Goal: Task Accomplishment & Management: Use online tool/utility

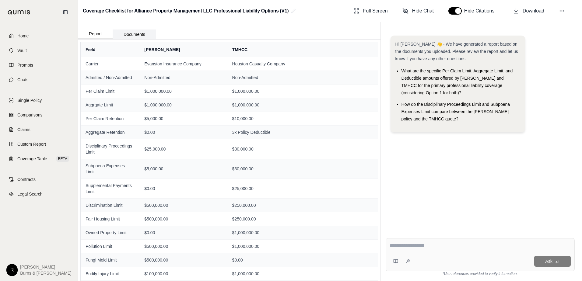
click at [132, 36] on button "Documents" at bounding box center [135, 35] width 44 height 10
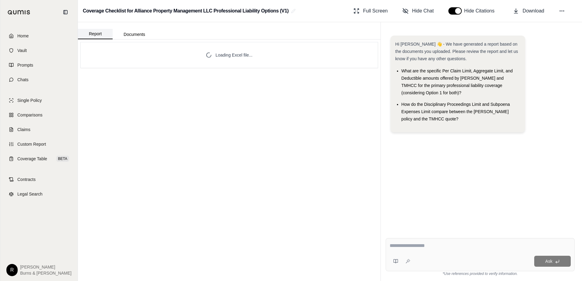
click at [101, 35] on button "Report" at bounding box center [95, 34] width 35 height 10
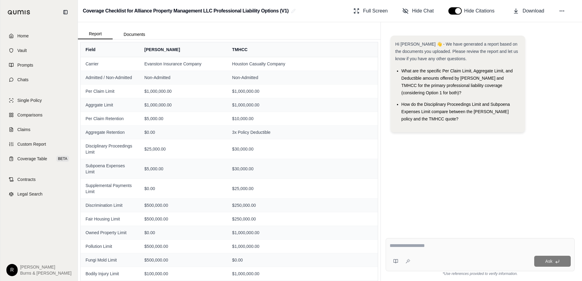
click at [295, 36] on div "Report Documents" at bounding box center [229, 30] width 303 height 17
click at [23, 35] on span "Home" at bounding box center [22, 36] width 11 height 6
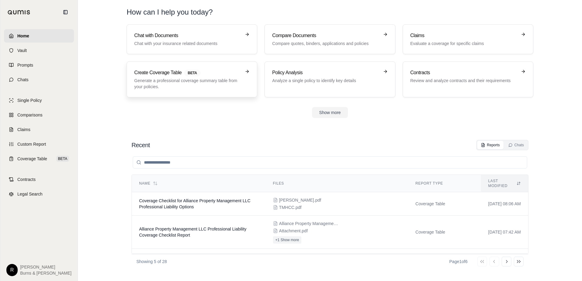
click at [175, 85] on p "Generate a professional coverage summary table from your policies." at bounding box center [187, 84] width 107 height 12
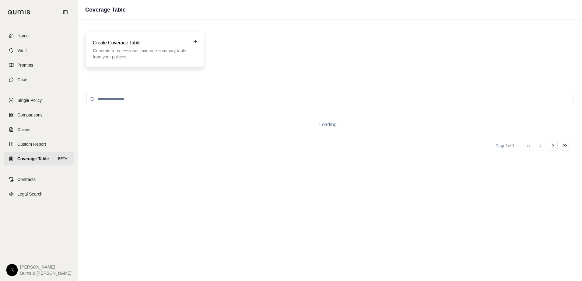
click at [136, 50] on p "Generate a professional coverage summary table from your policies." at bounding box center [140, 54] width 95 height 12
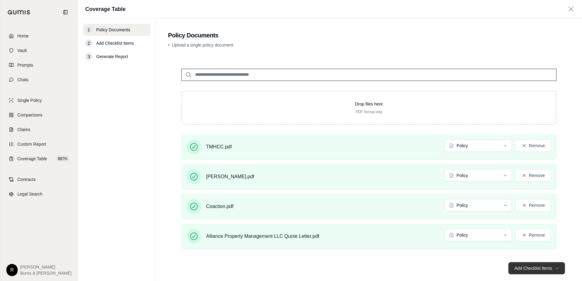
click at [516, 271] on button "Add Checklist Items →" at bounding box center [537, 269] width 57 height 12
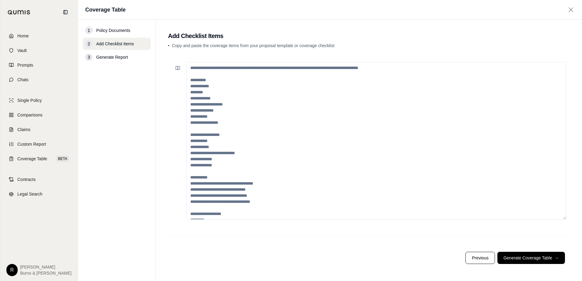
click at [207, 106] on textarea at bounding box center [376, 141] width 380 height 158
paste textarea "**********"
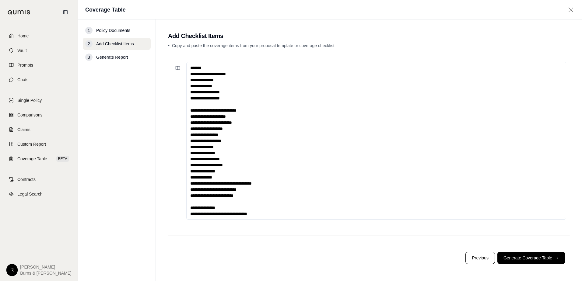
click at [238, 74] on textarea "**********" at bounding box center [376, 141] width 380 height 158
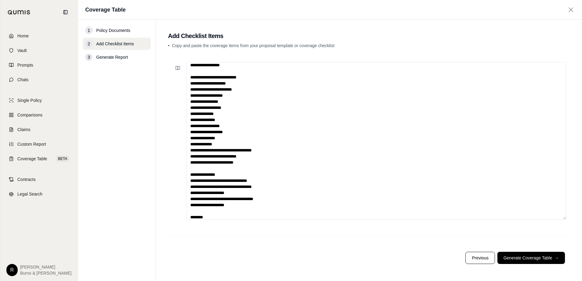
scroll to position [49, 0]
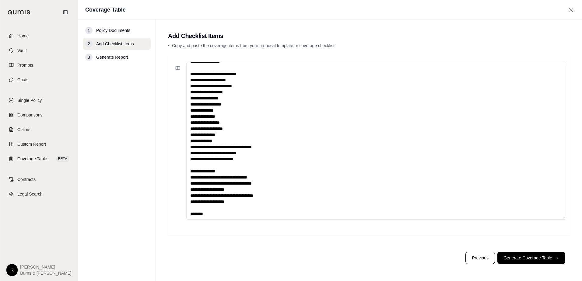
drag, startPoint x: 246, startPoint y: 190, endPoint x: 283, endPoint y: 167, distance: 42.7
click at [283, 167] on textarea "**********" at bounding box center [376, 141] width 380 height 158
click at [249, 188] on textarea "**********" at bounding box center [376, 141] width 380 height 158
click at [279, 195] on textarea "**********" at bounding box center [376, 141] width 380 height 158
type textarea "**********"
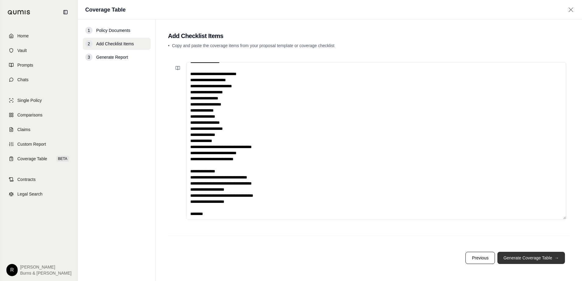
click at [525, 261] on button "Generate Coverage Table →" at bounding box center [532, 258] width 68 height 12
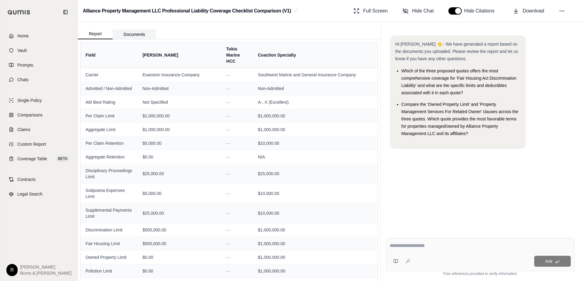
click at [137, 37] on button "Documents" at bounding box center [135, 35] width 44 height 10
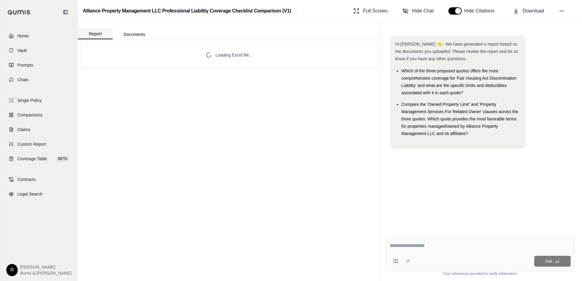
click at [98, 36] on button "Report" at bounding box center [95, 34] width 35 height 10
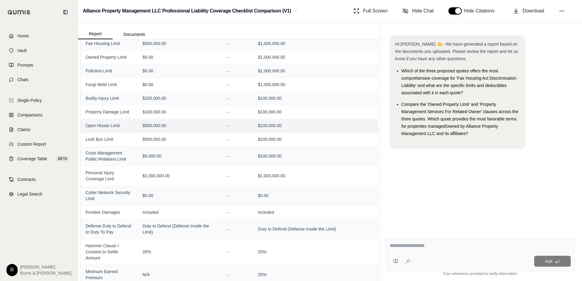
scroll to position [260, 0]
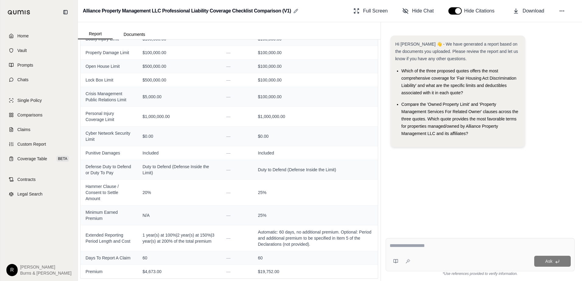
click at [296, 11] on icon at bounding box center [295, 10] width 3 height 3
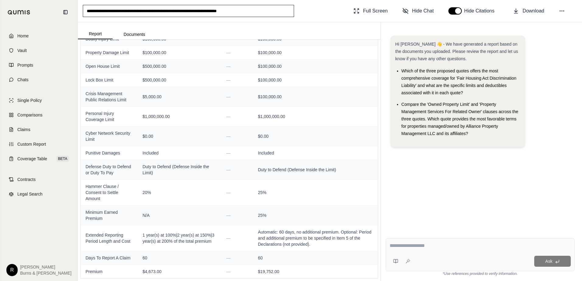
click at [310, 16] on div "**********" at bounding box center [330, 11] width 504 height 22
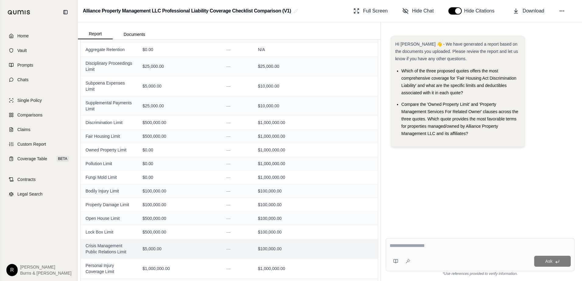
scroll to position [0, 0]
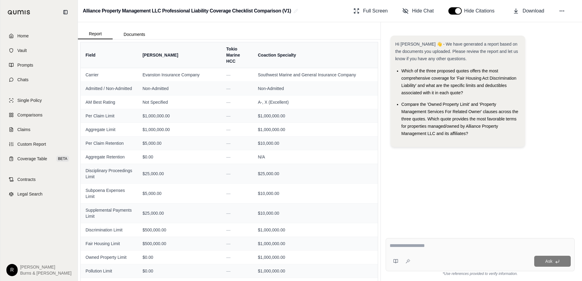
drag, startPoint x: 309, startPoint y: 56, endPoint x: 299, endPoint y: 31, distance: 26.7
click at [299, 31] on div "Report Documents" at bounding box center [229, 30] width 303 height 17
click at [516, 13] on icon at bounding box center [516, 11] width 6 height 6
click at [563, 11] on icon at bounding box center [562, 11] width 6 height 6
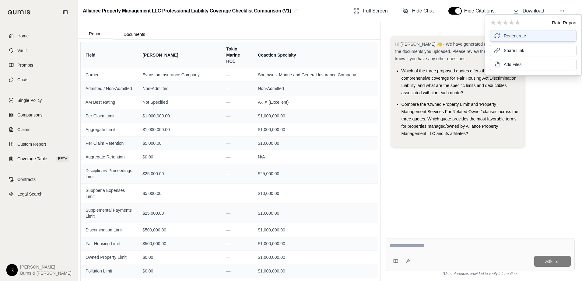
click at [520, 37] on span "Regenerate" at bounding box center [515, 36] width 22 height 6
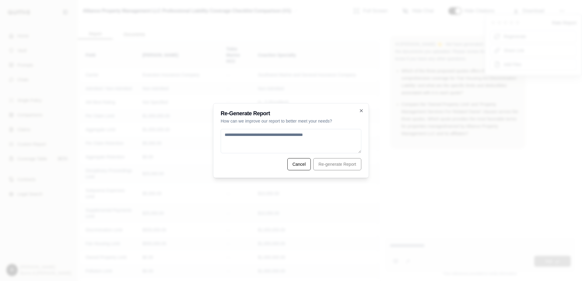
drag, startPoint x: 283, startPoint y: 143, endPoint x: 330, endPoint y: 166, distance: 52.4
click at [283, 143] on textarea at bounding box center [291, 141] width 141 height 24
click at [362, 111] on icon "button" at bounding box center [361, 111] width 2 height 2
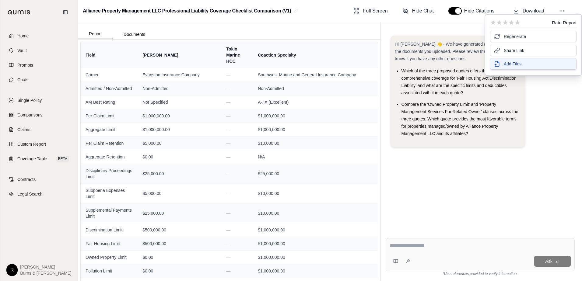
click at [517, 64] on span "Add Files" at bounding box center [513, 64] width 18 height 6
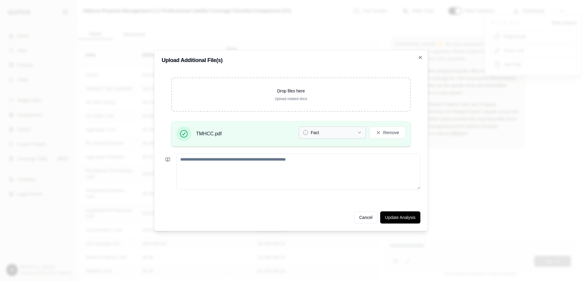
click at [361, 133] on icon "button" at bounding box center [359, 132] width 5 height 5
click at [392, 219] on button "Update Analysis" at bounding box center [400, 218] width 40 height 12
click at [411, 219] on button "Update Analysis" at bounding box center [400, 218] width 40 height 12
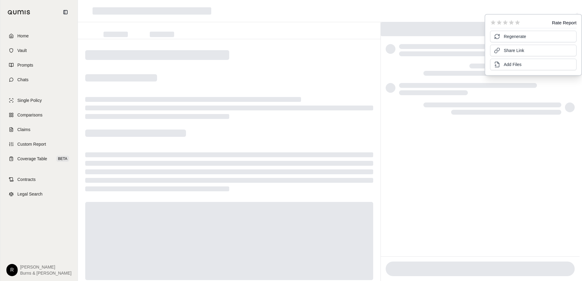
click at [298, 16] on div at bounding box center [330, 11] width 504 height 22
